Goal: Check status: Check status

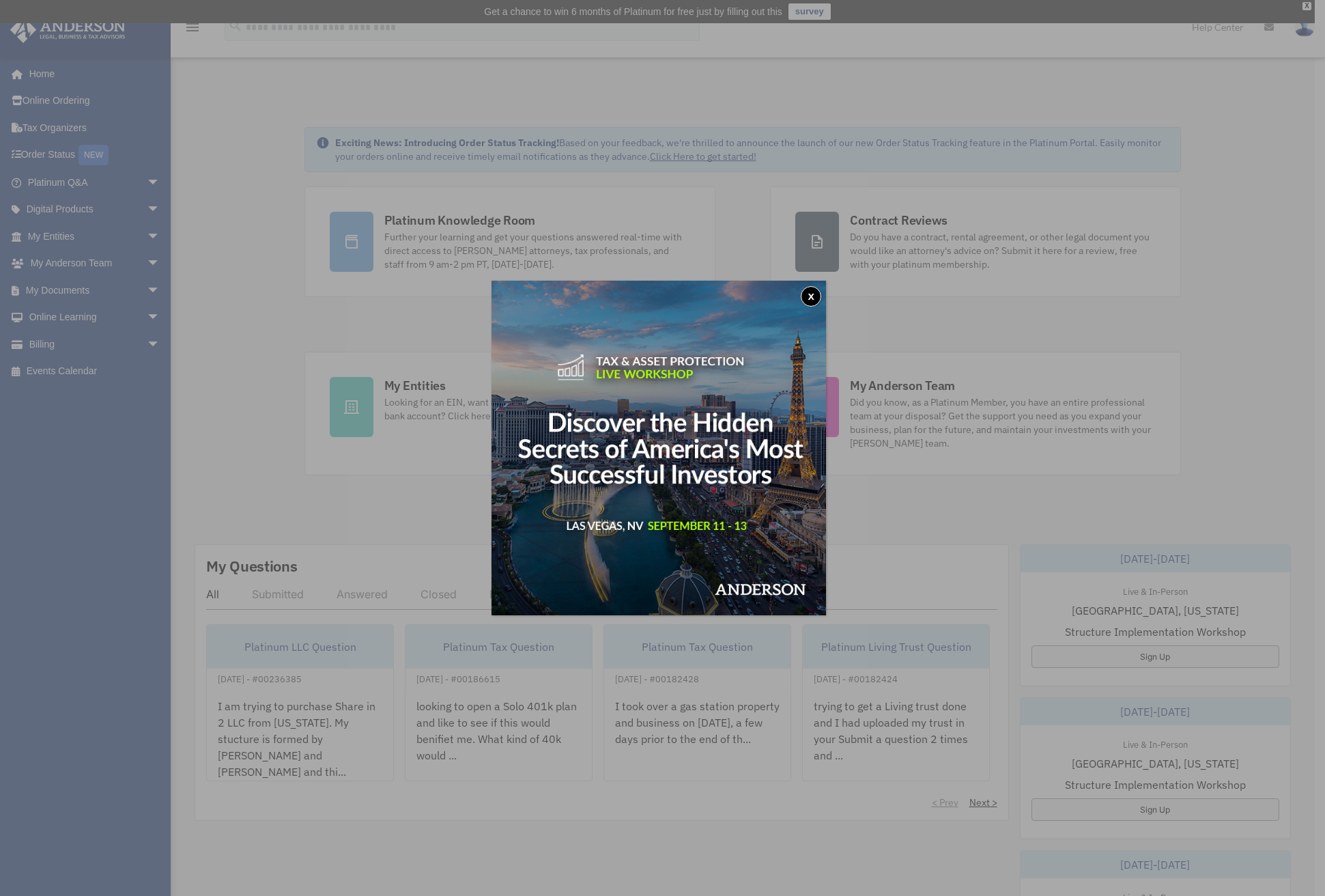
click at [814, 295] on button "x" at bounding box center [811, 296] width 20 height 20
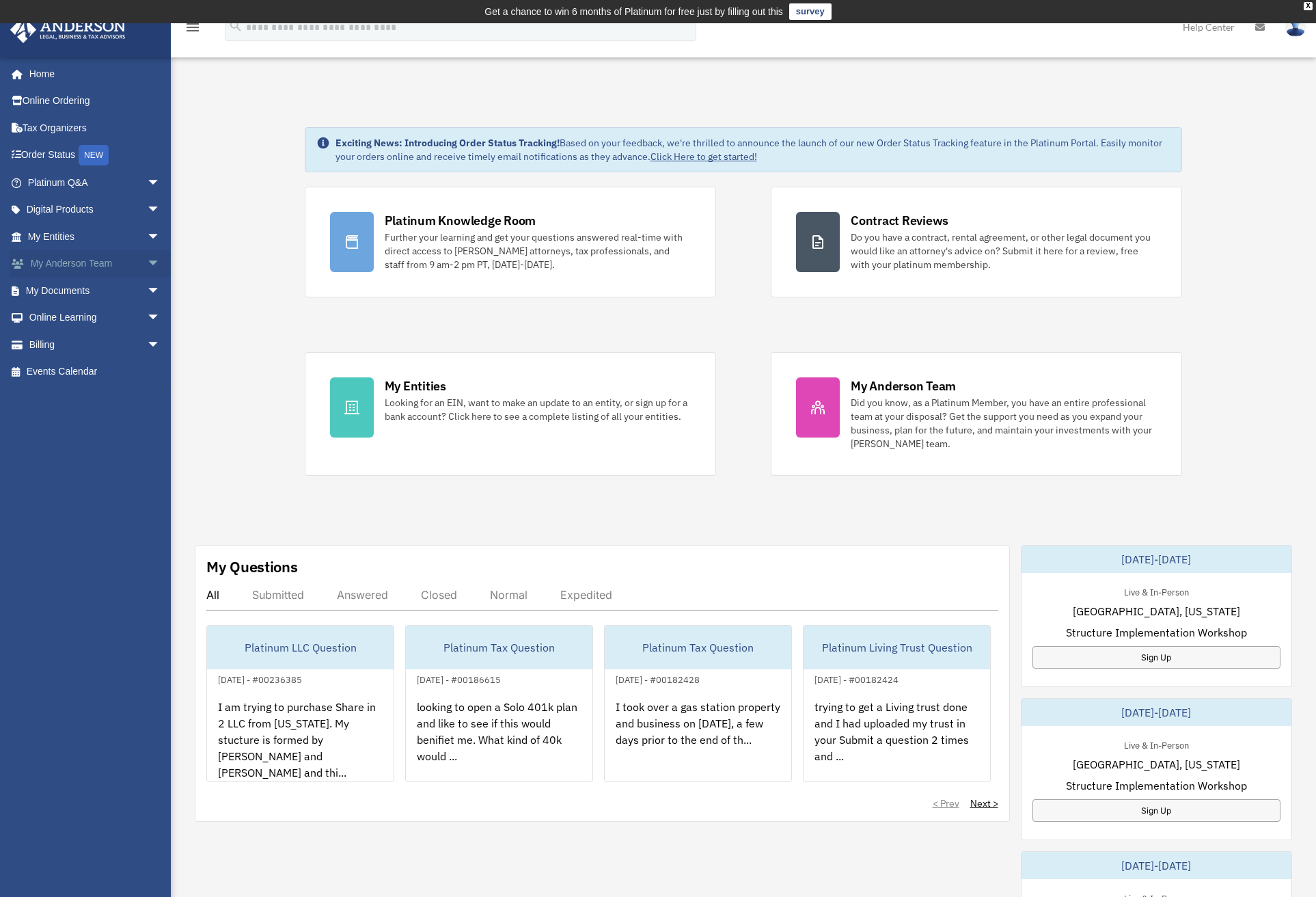
click at [91, 261] on link "My Anderson Team arrow_drop_down" at bounding box center [95, 264] width 171 height 28
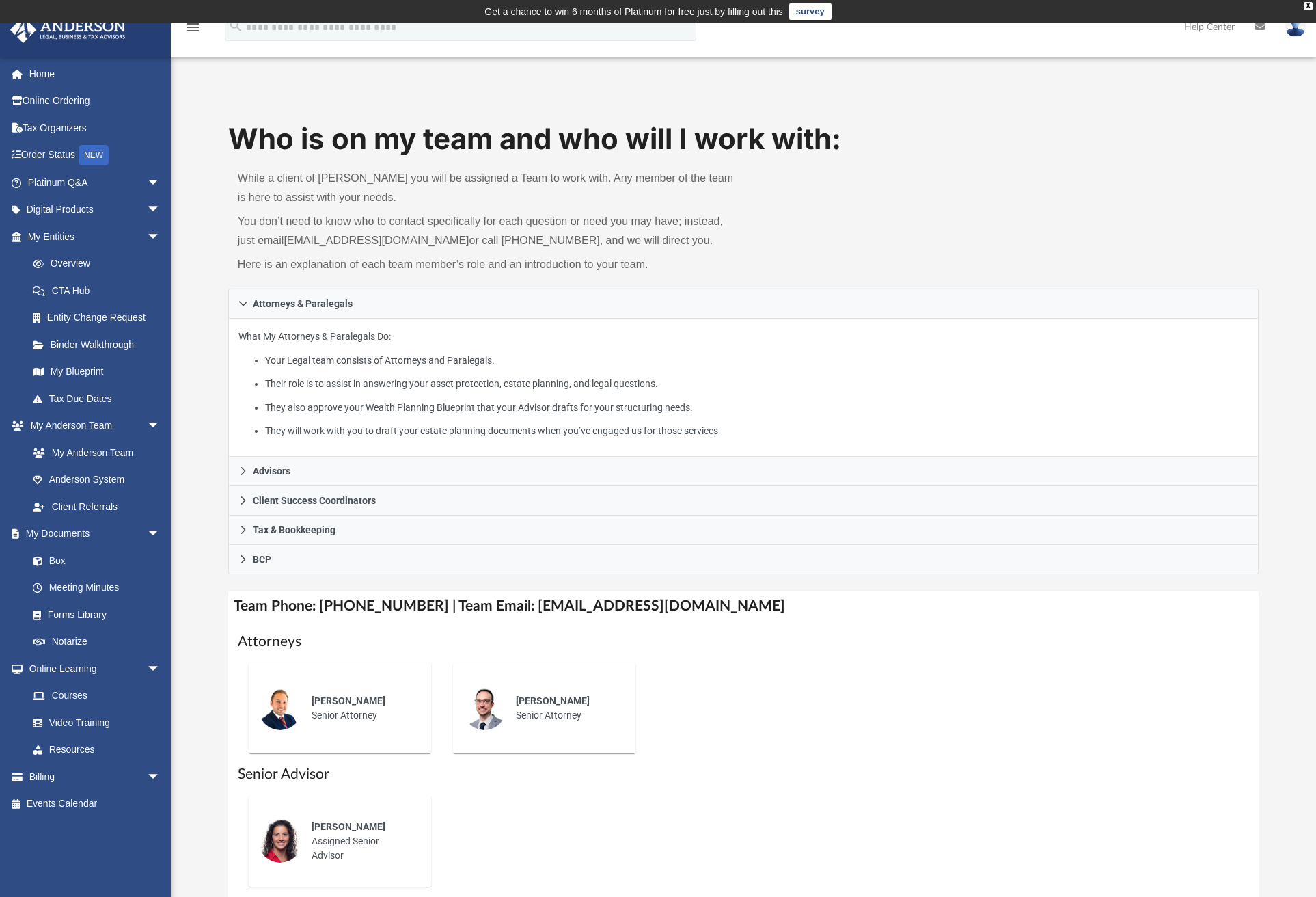
scroll to position [22, 0]
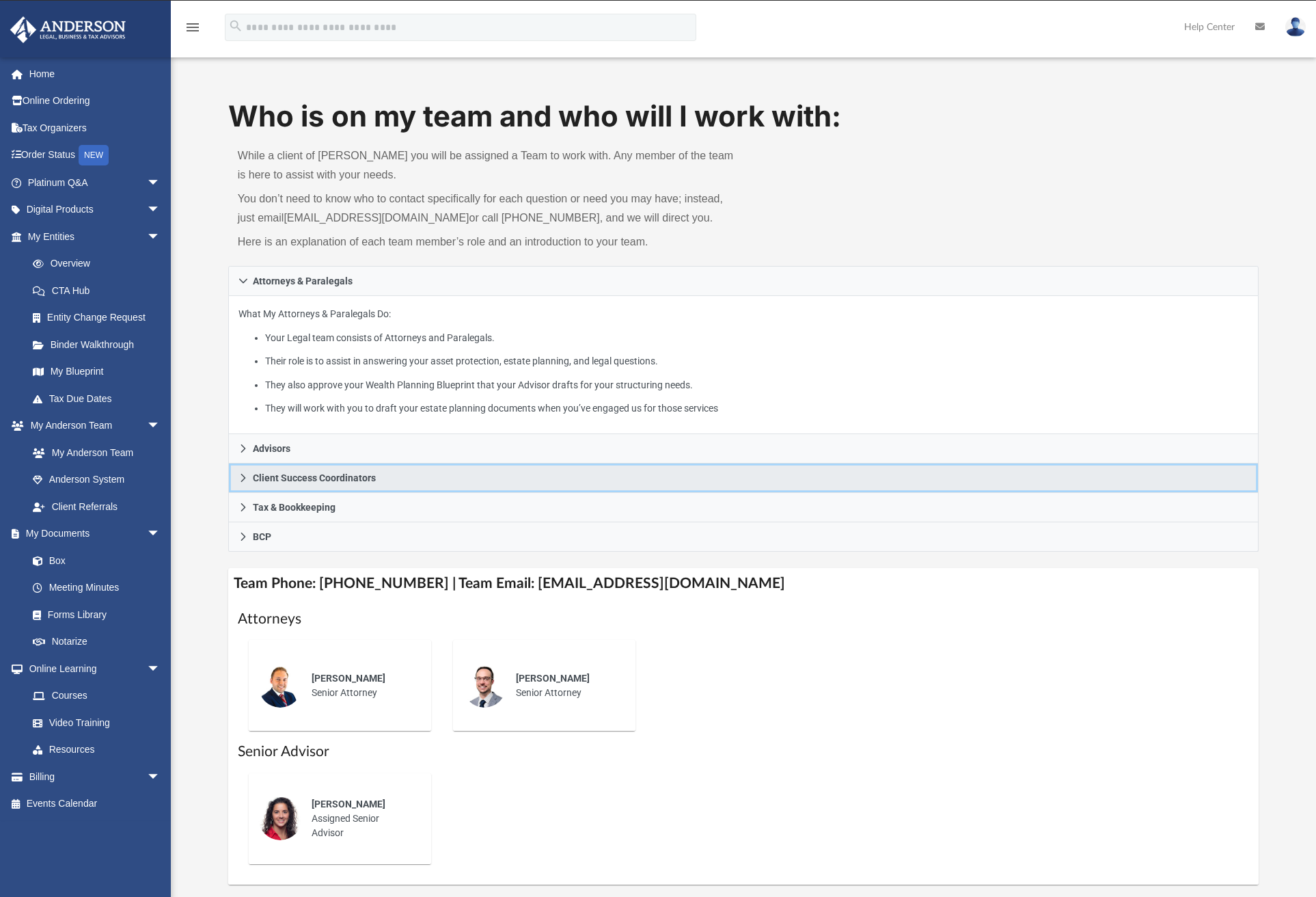
click at [259, 473] on span "Client Success Coordinators" at bounding box center [315, 478] width 123 height 9
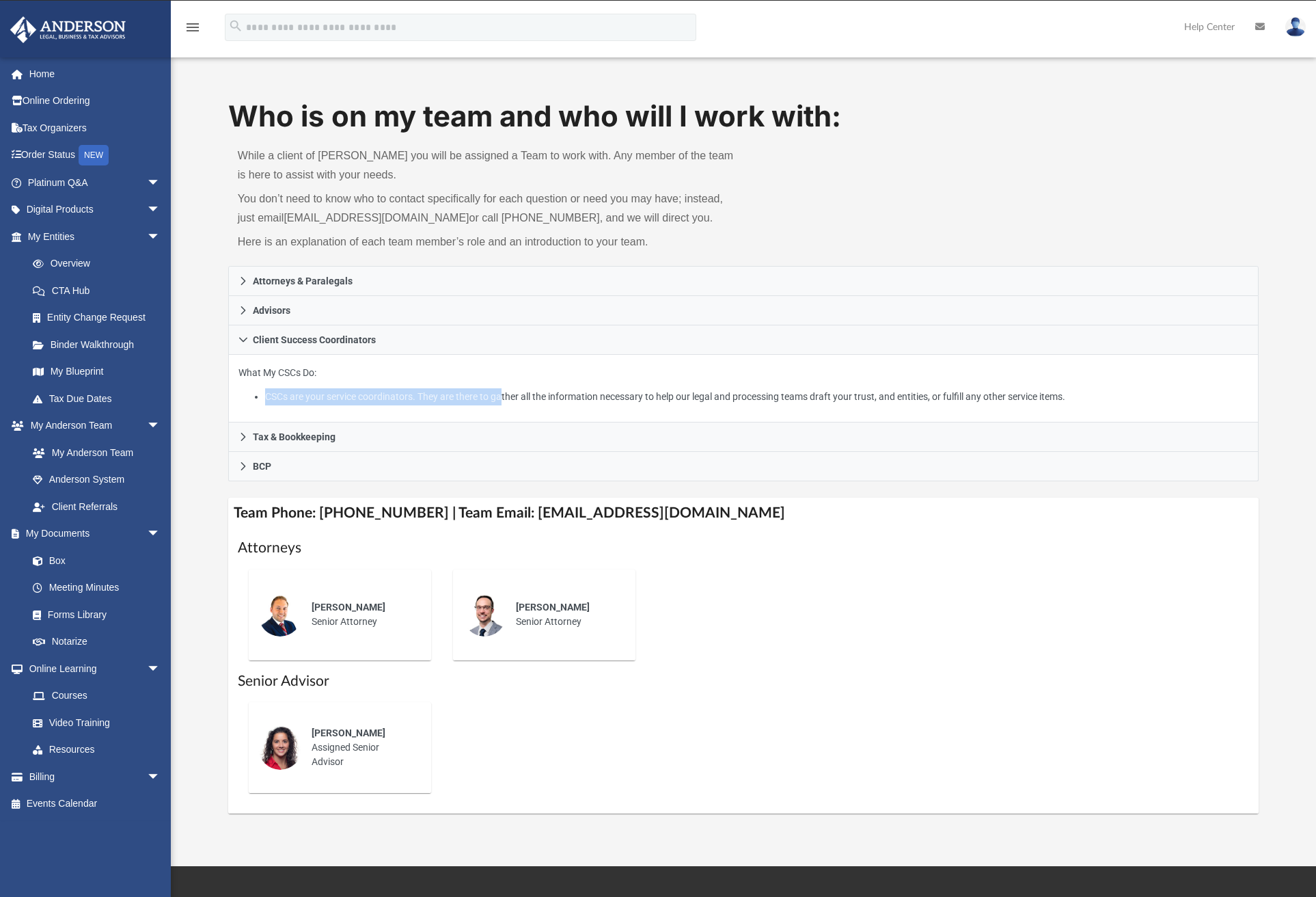
drag, startPoint x: 250, startPoint y: 391, endPoint x: 519, endPoint y: 397, distance: 269.1
click at [519, 397] on ul "CSCs are your service coordinators. They are there to gather all the informatio…" at bounding box center [744, 397] width 1010 height 17
drag, startPoint x: 519, startPoint y: 397, endPoint x: 563, endPoint y: 397, distance: 44.0
click at [563, 397] on li "CSCs are your service coordinators. They are there to gather all the informatio…" at bounding box center [756, 397] width 983 height 17
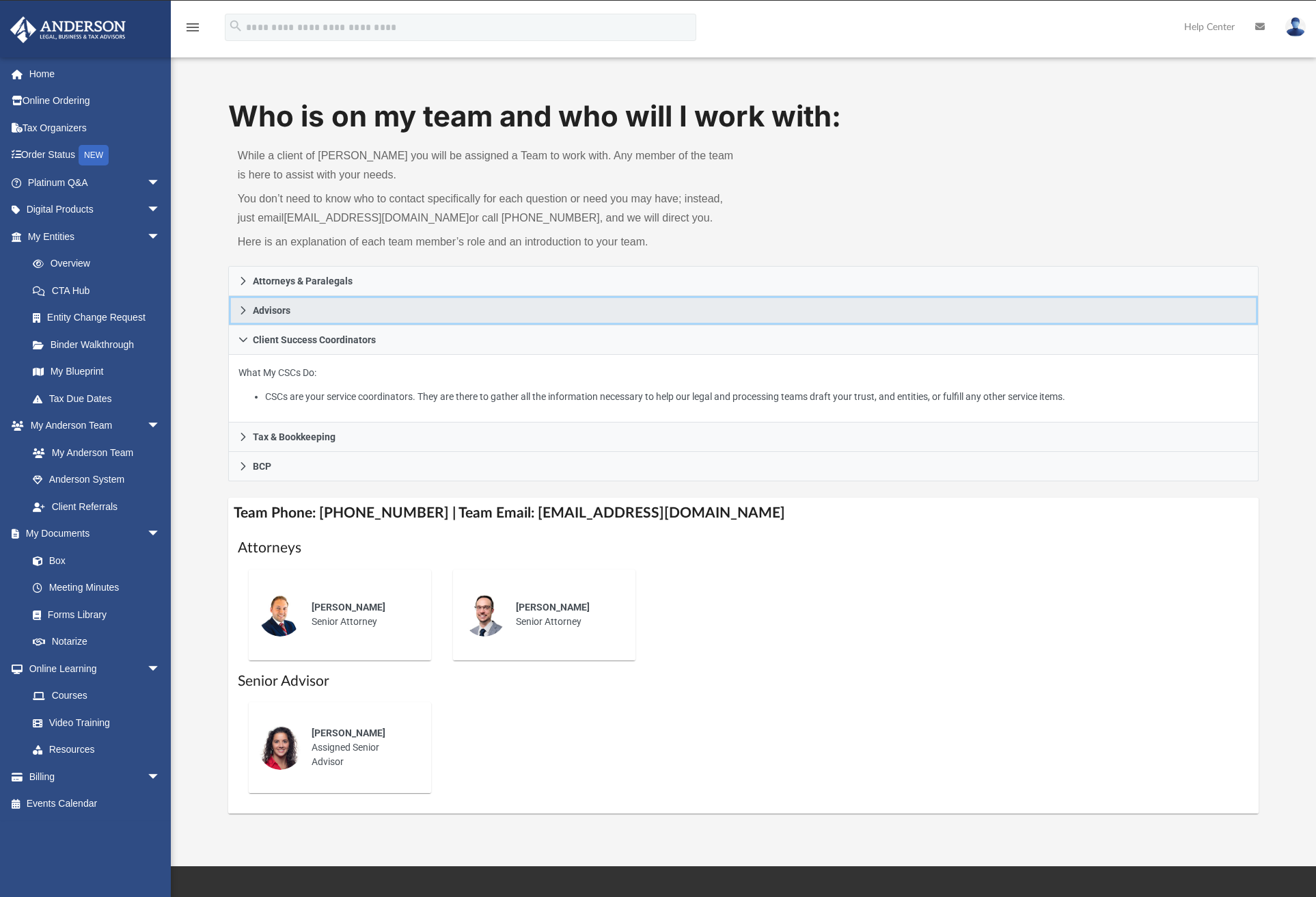
click at [246, 308] on icon at bounding box center [243, 310] width 9 height 9
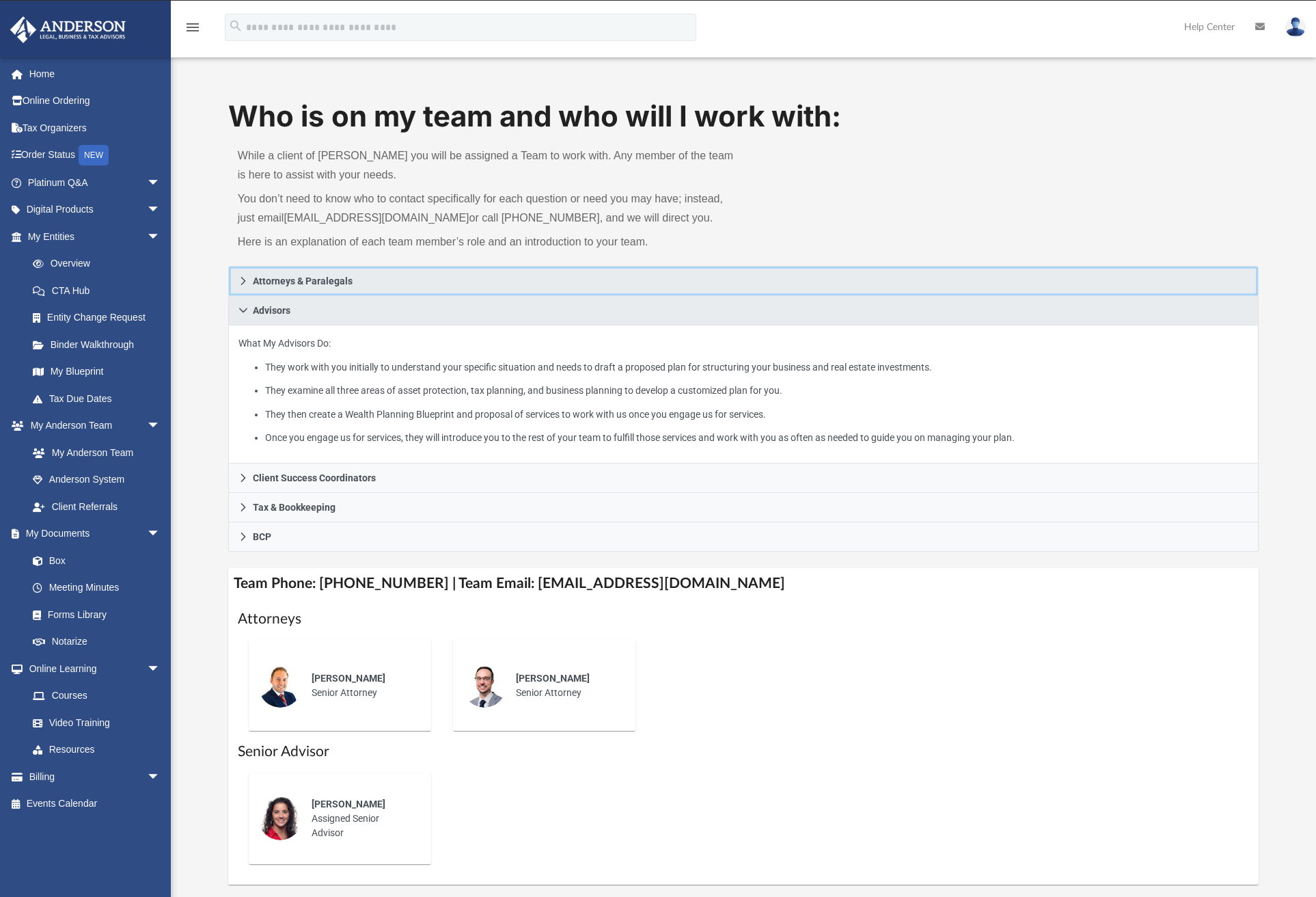
click at [239, 279] on icon at bounding box center [243, 281] width 9 height 9
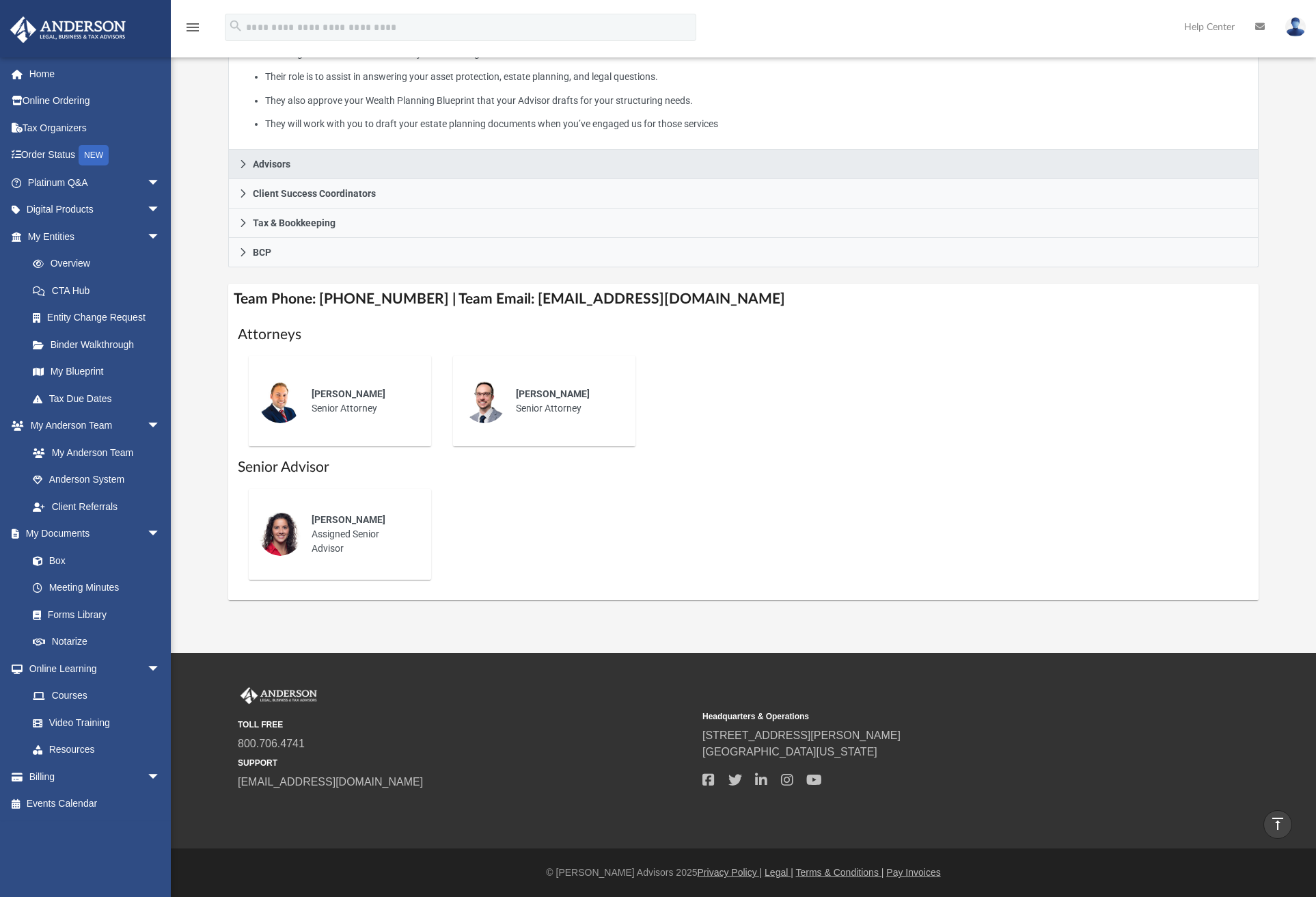
scroll to position [147, 0]
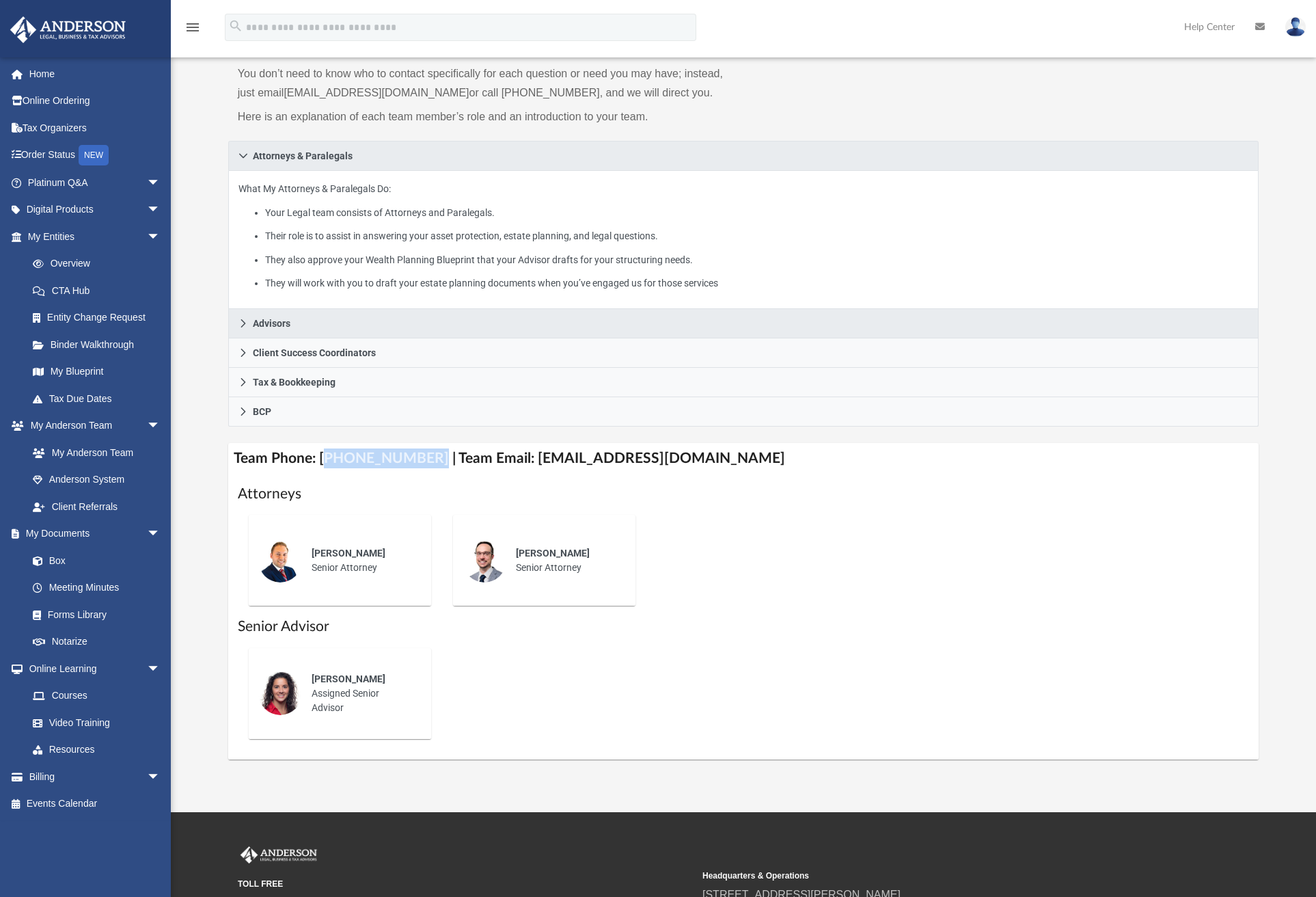
drag, startPoint x: 398, startPoint y: 453, endPoint x: 323, endPoint y: 454, distance: 75.0
click at [323, 454] on h4 "Team Phone: (725) 201-7553 | Team Email: myteam@andersonadvisors.com" at bounding box center [744, 458] width 1030 height 30
click at [614, 464] on h4 "Team Phone: (725) 201-7553 | Team Email: myteam@andersonadvisors.com" at bounding box center [744, 458] width 1030 height 30
drag, startPoint x: 307, startPoint y: 498, endPoint x: 233, endPoint y: 462, distance: 82.3
click at [233, 462] on div "Team Phone: (725) 201-7553 | Team Email: myteam@andersonadvisors.com Attorneys …" at bounding box center [744, 600] width 1030 height 316
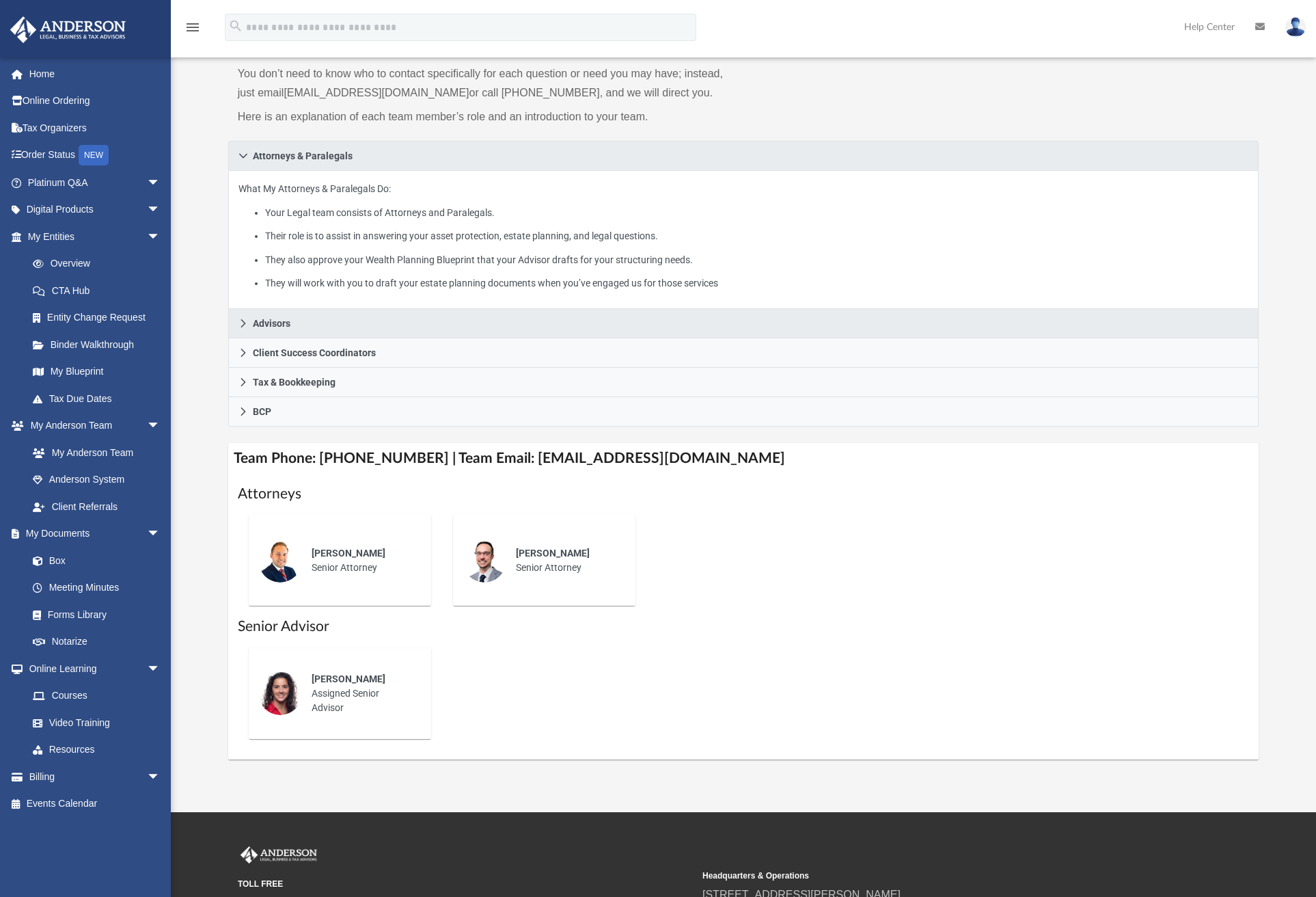
click at [676, 202] on p "What My Attorneys & Paralegals Do: Your Legal team consists of Attorneys and Pa…" at bounding box center [744, 237] width 1010 height 112
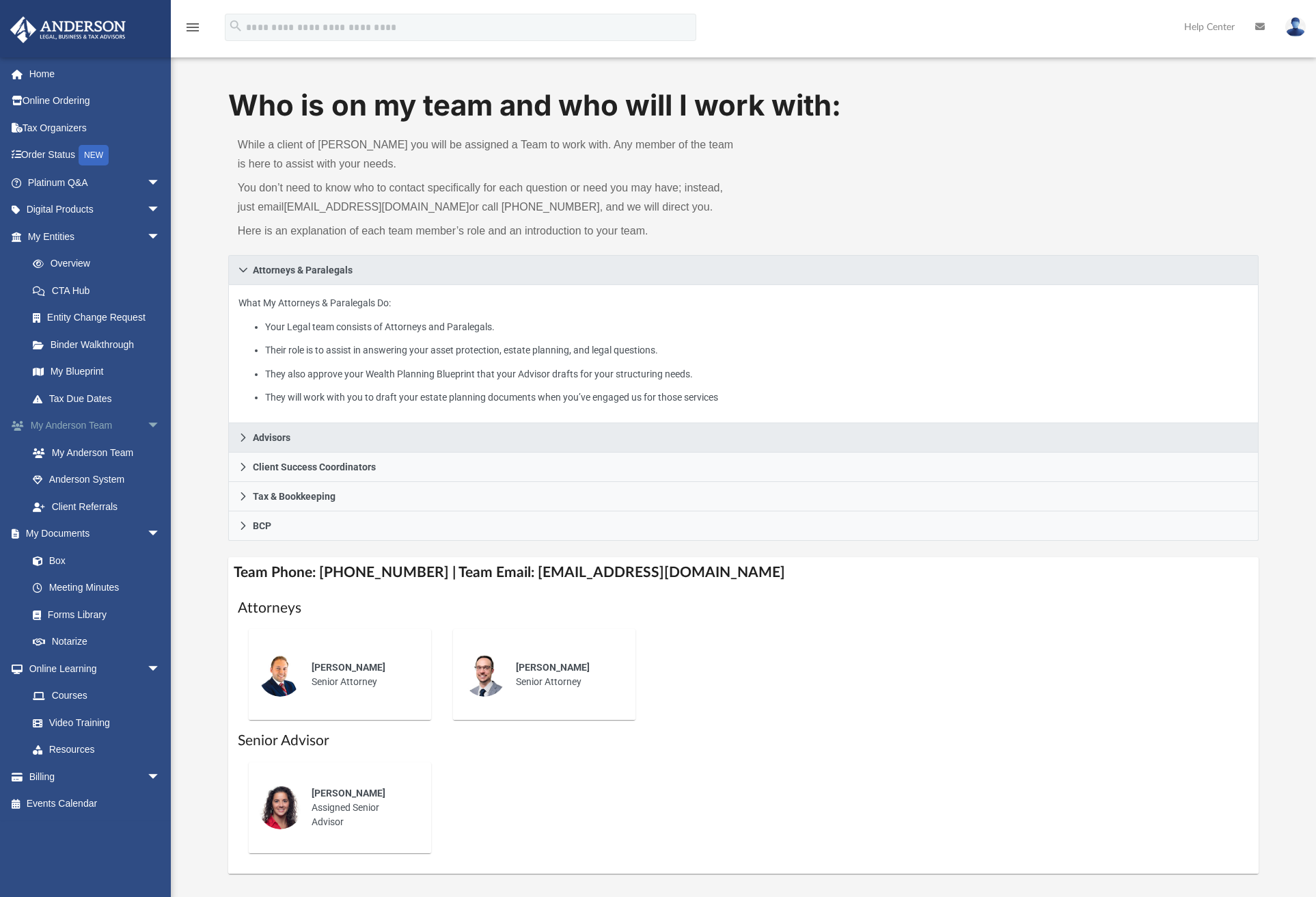
scroll to position [11, 0]
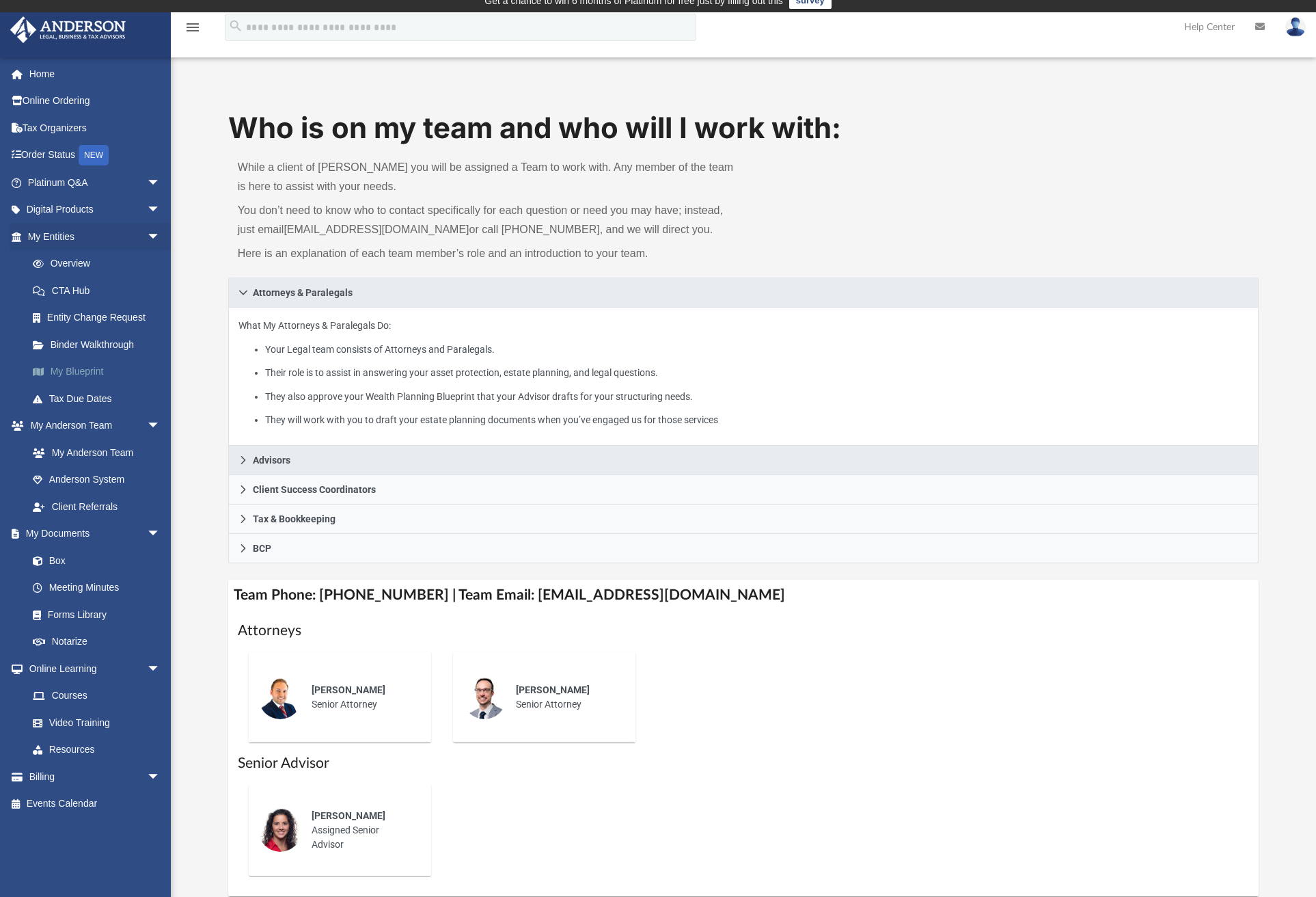
click at [65, 369] on link "My Blueprint" at bounding box center [99, 372] width 162 height 28
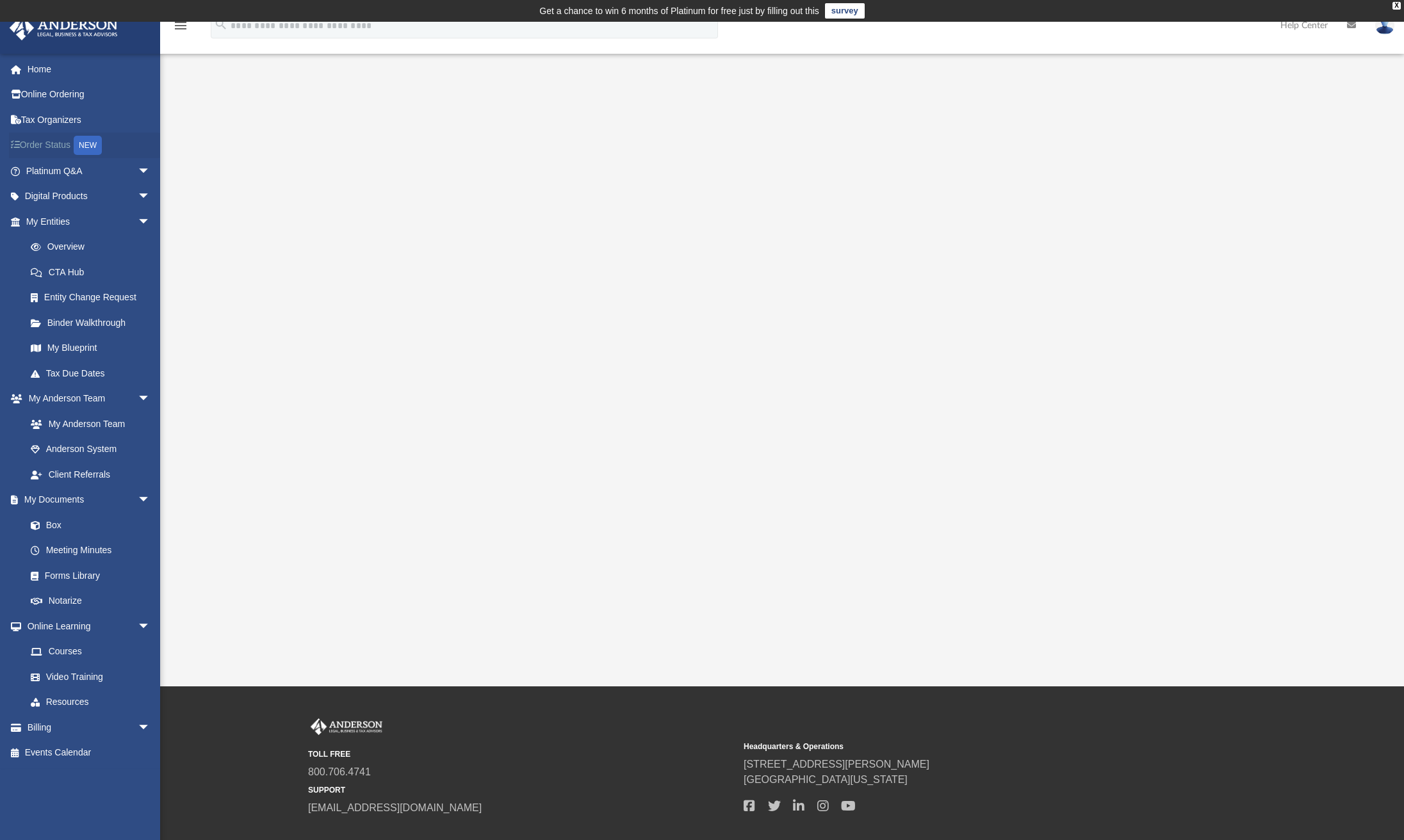
click at [56, 142] on link "Order Status NEW" at bounding box center [89, 145] width 160 height 27
click at [40, 145] on link "Order Status NEW" at bounding box center [89, 145] width 160 height 27
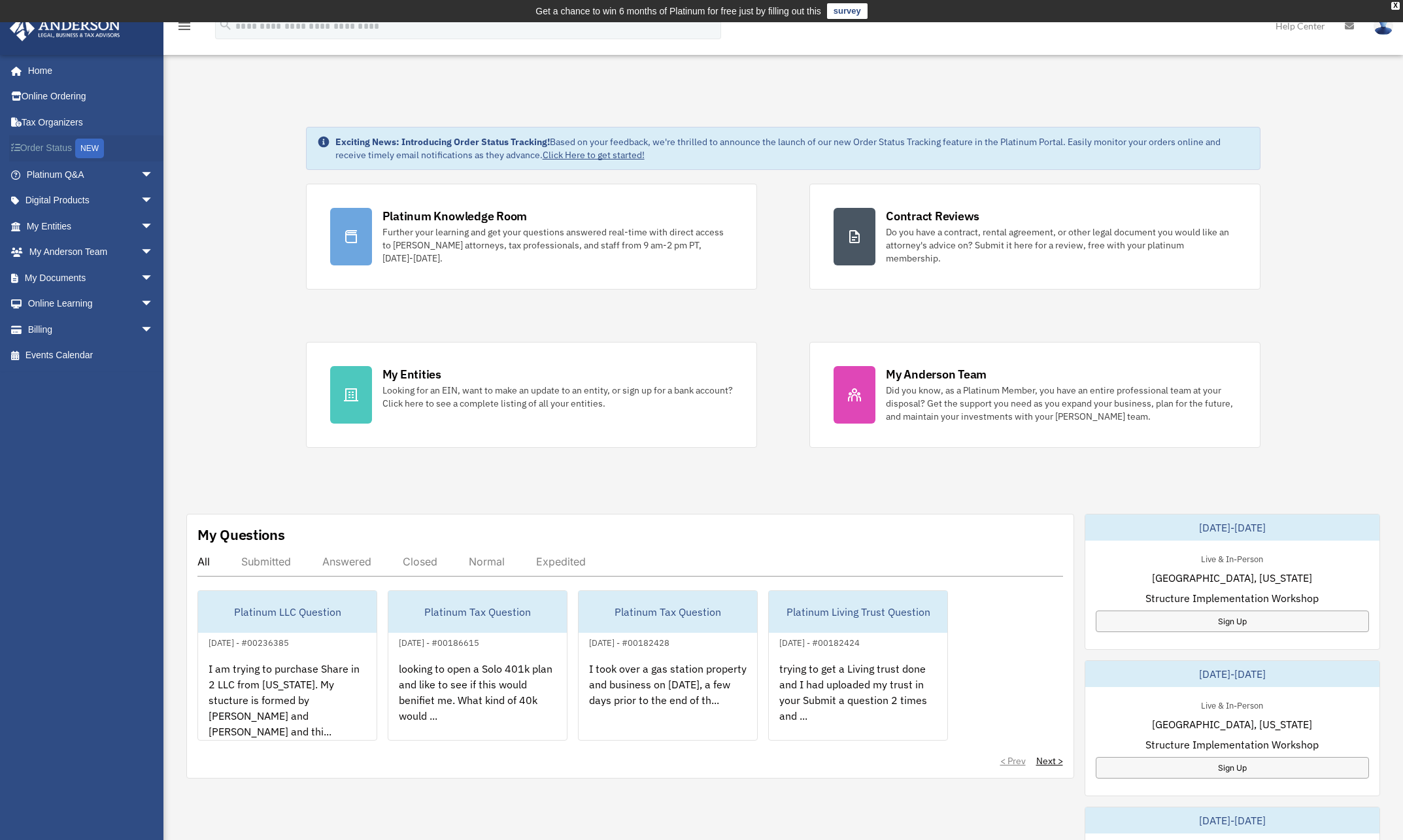
click at [31, 147] on link "Order Status NEW" at bounding box center [91, 149] width 164 height 27
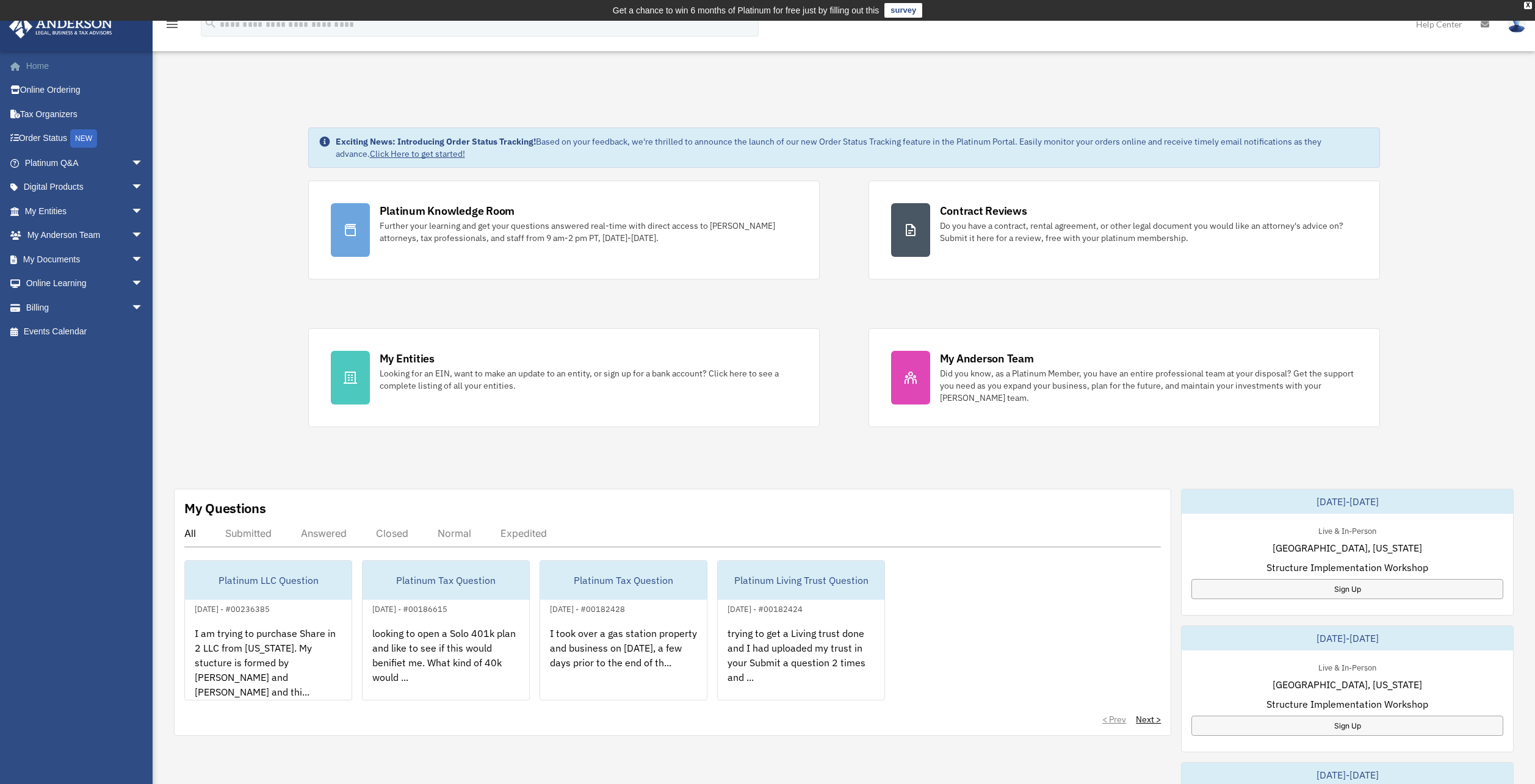
click at [59, 66] on link "Home" at bounding box center [85, 66] width 153 height 25
